Goal: Information Seeking & Learning: Find specific fact

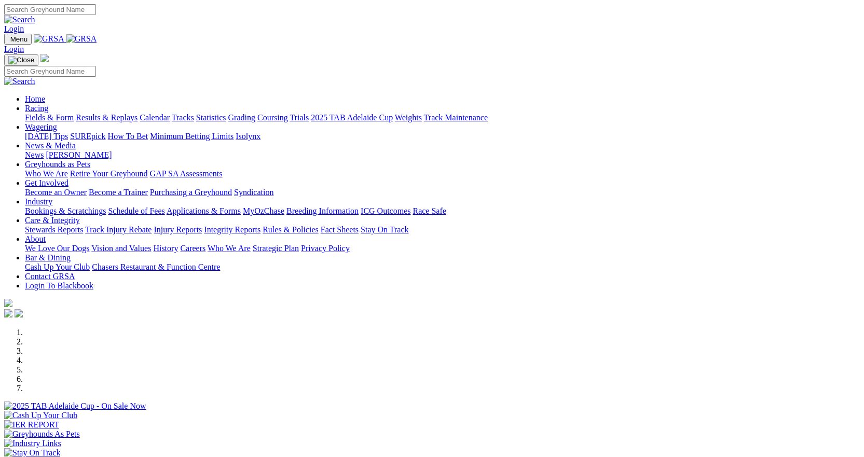
click at [48, 104] on link "Racing" at bounding box center [36, 108] width 23 height 9
click at [138, 113] on link "Results & Replays" at bounding box center [107, 117] width 62 height 9
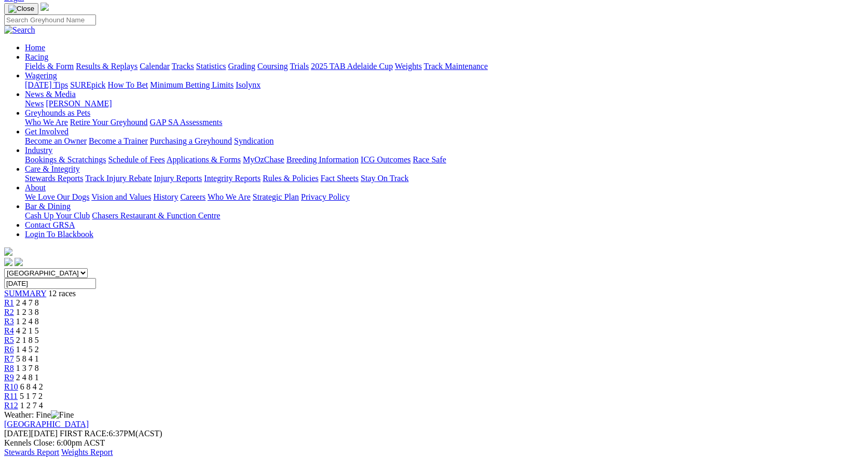
scroll to position [52, 0]
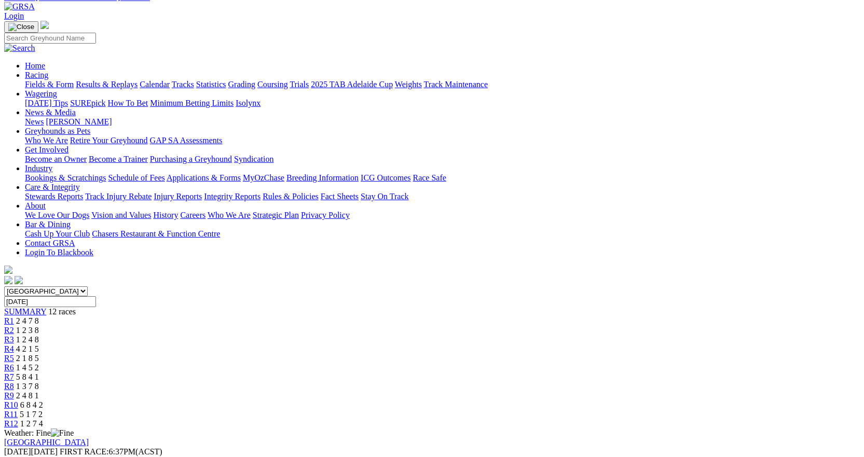
click at [14, 373] on link "R7" at bounding box center [9, 377] width 10 height 9
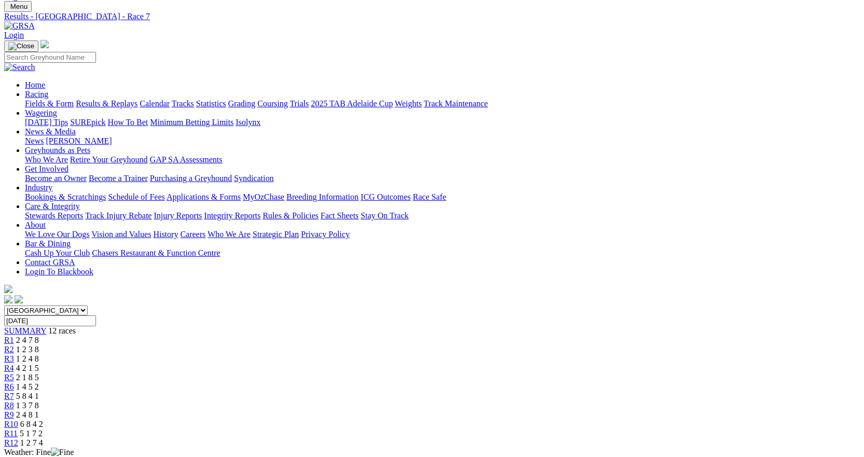
scroll to position [104, 0]
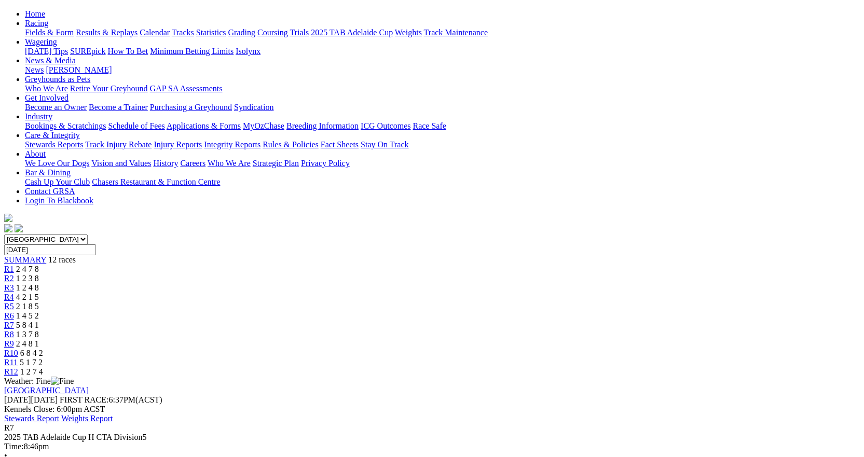
click at [39, 302] on span "2 1 8 5" at bounding box center [27, 306] width 23 height 9
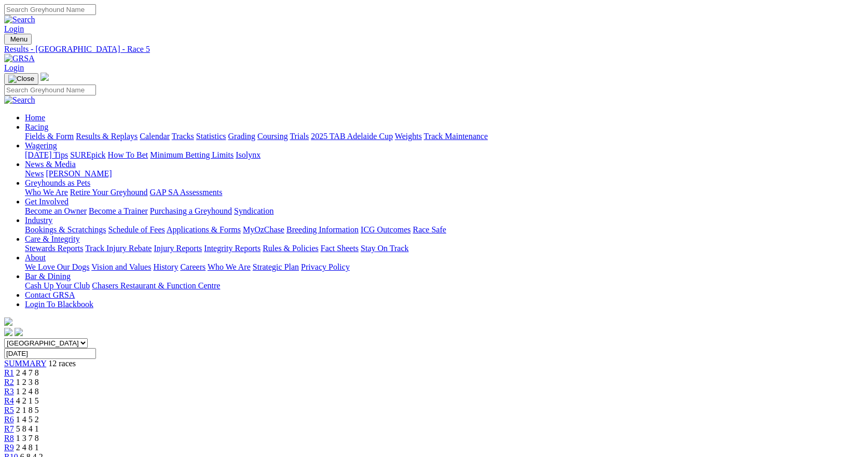
click at [14, 387] on span "R3" at bounding box center [9, 391] width 10 height 9
click at [14, 378] on link "R2" at bounding box center [9, 382] width 10 height 9
